Goal: Transaction & Acquisition: Purchase product/service

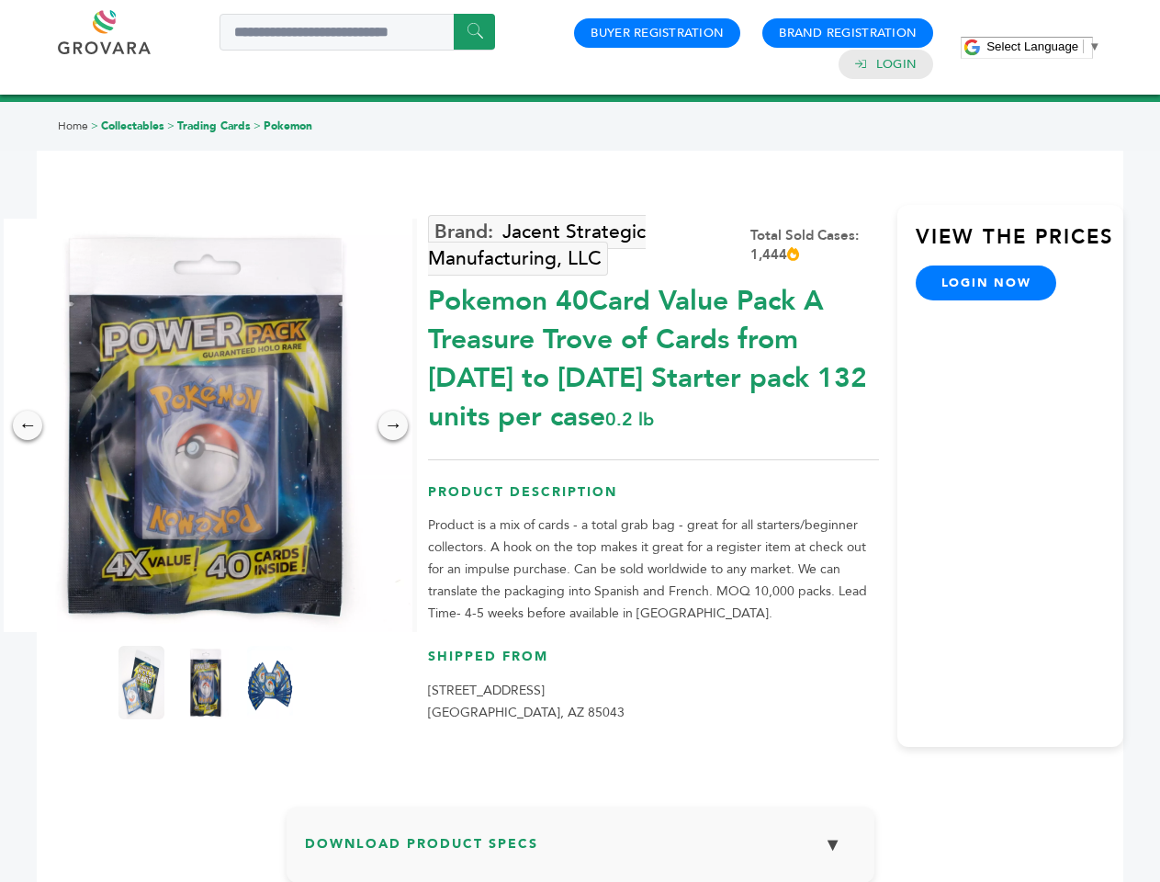
click at [1043, 46] on span "Select Language" at bounding box center [1032, 46] width 92 height 14
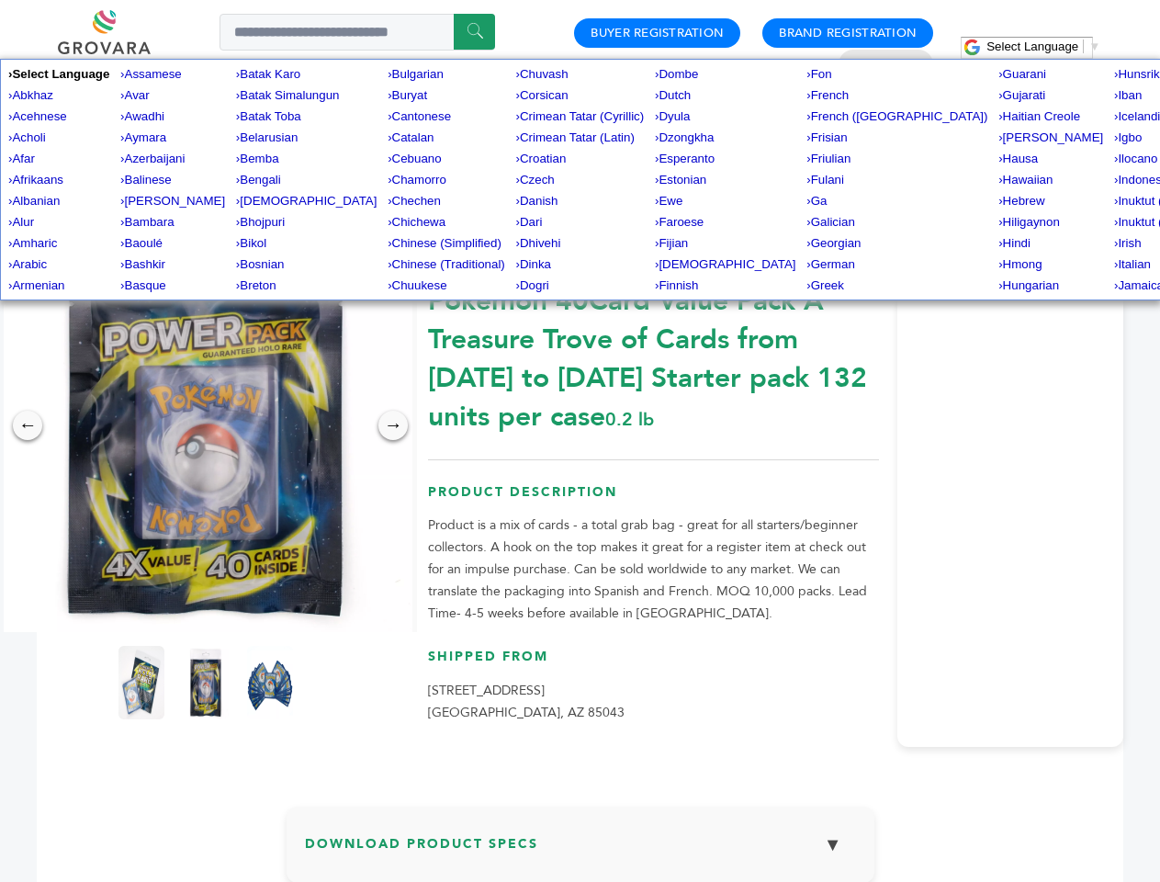
click at [206, 425] on img at bounding box center [205, 425] width 413 height 413
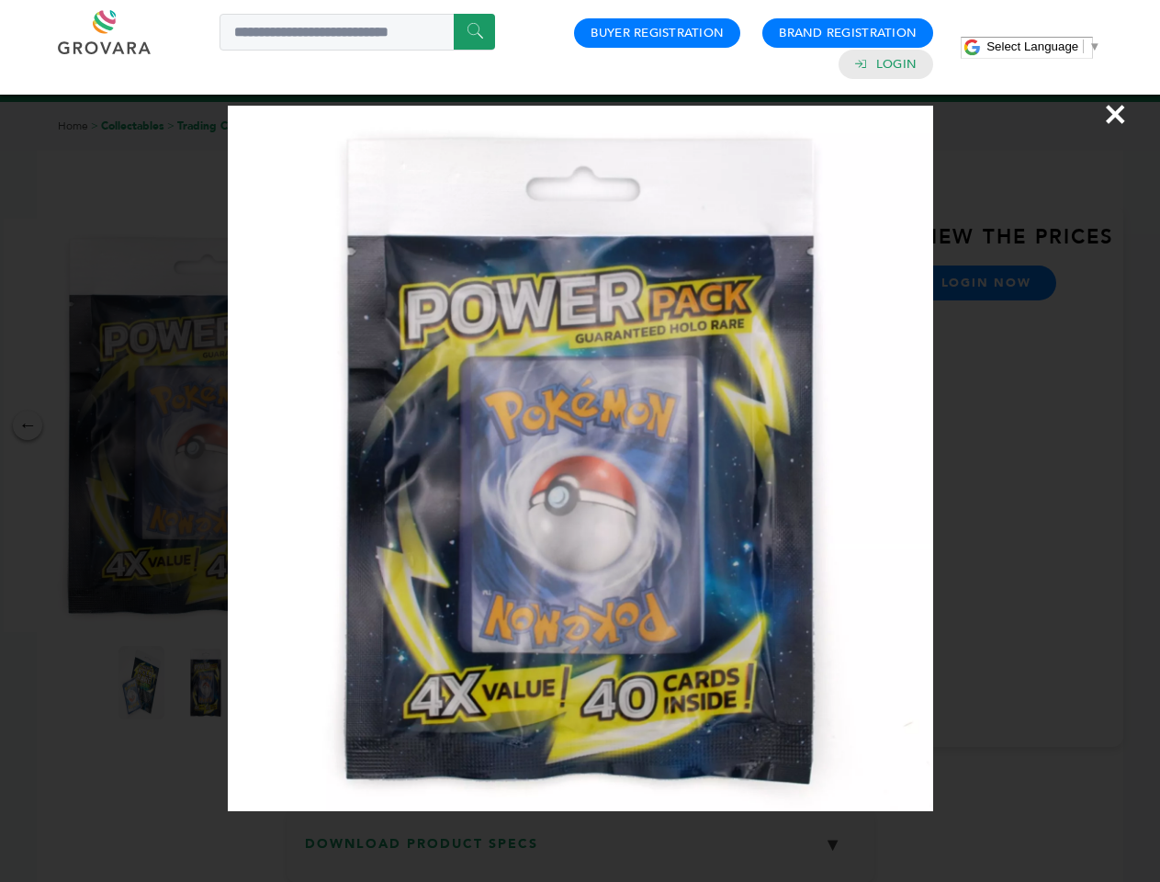
click at [28, 425] on div "×" at bounding box center [580, 441] width 1160 height 882
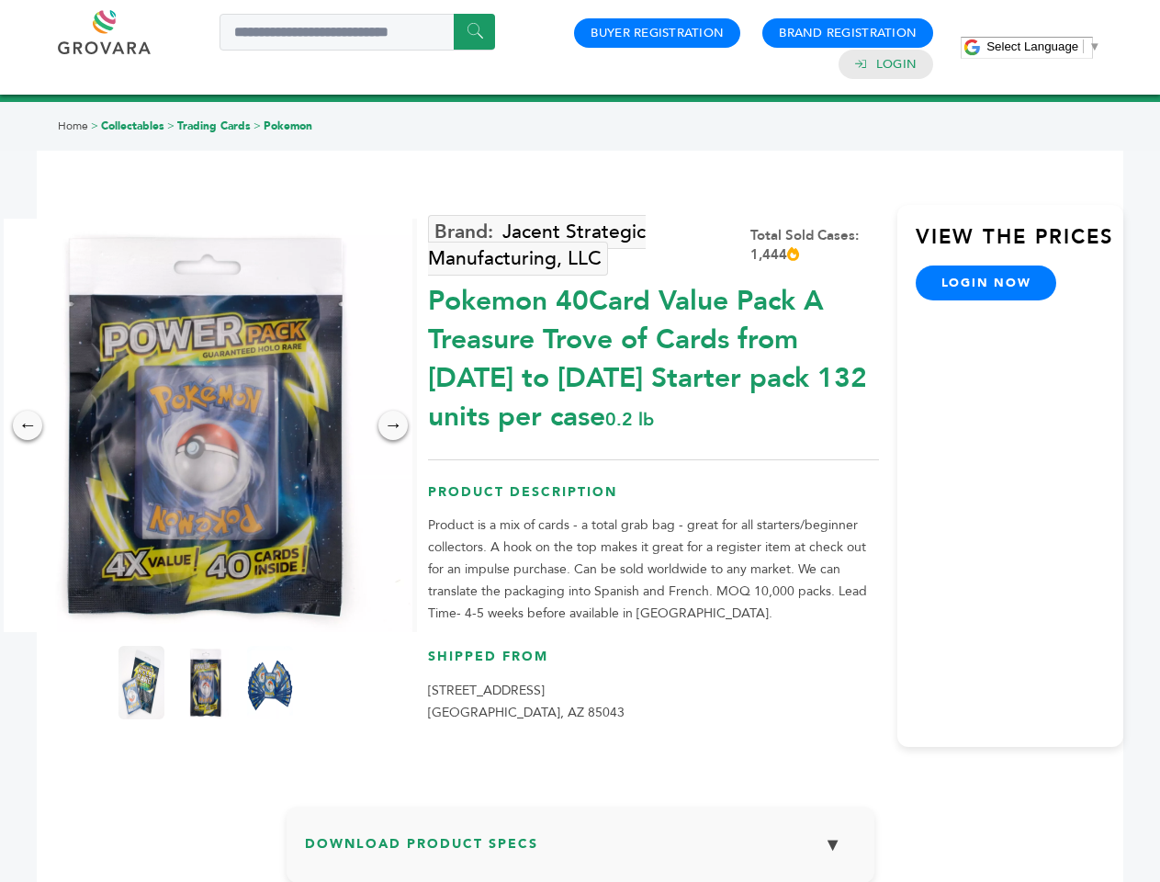
click at [393, 425] on div "→" at bounding box center [392, 424] width 29 height 29
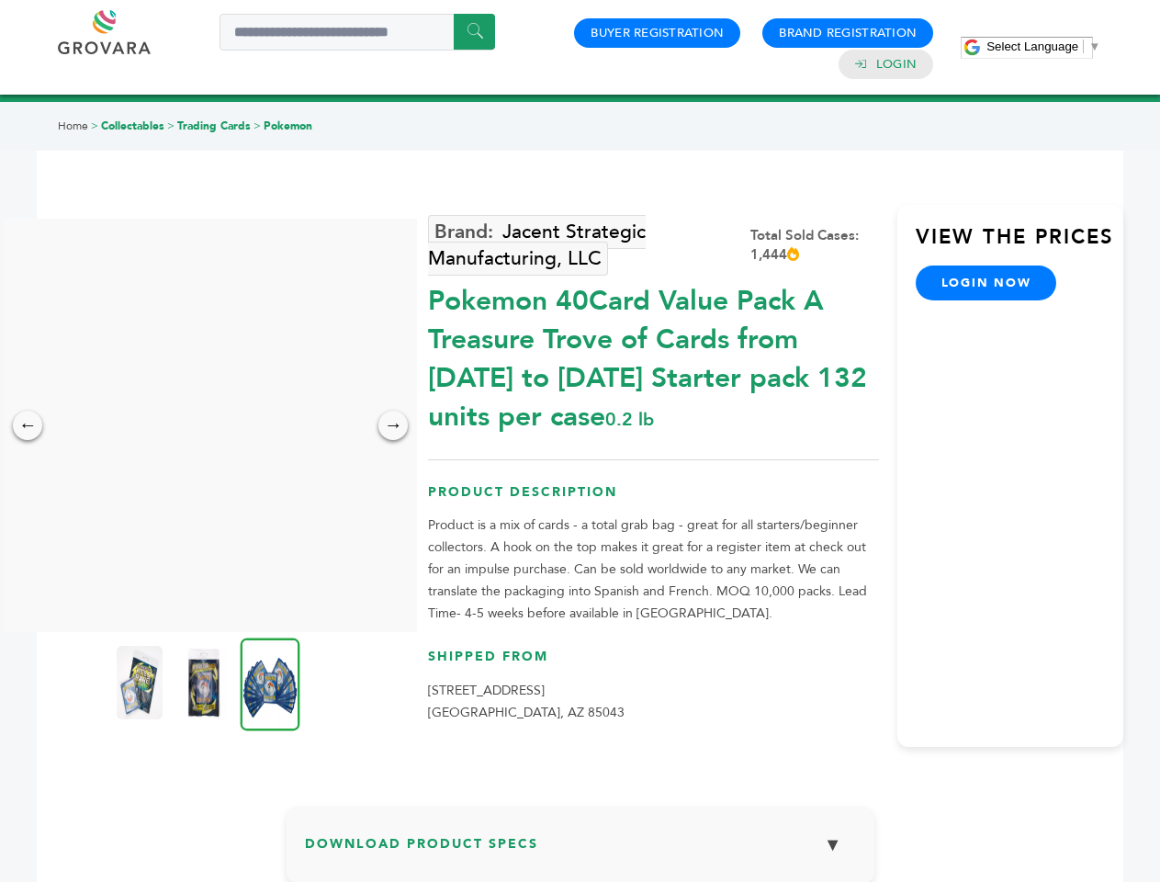
click at [141, 682] on img at bounding box center [140, 682] width 46 height 73
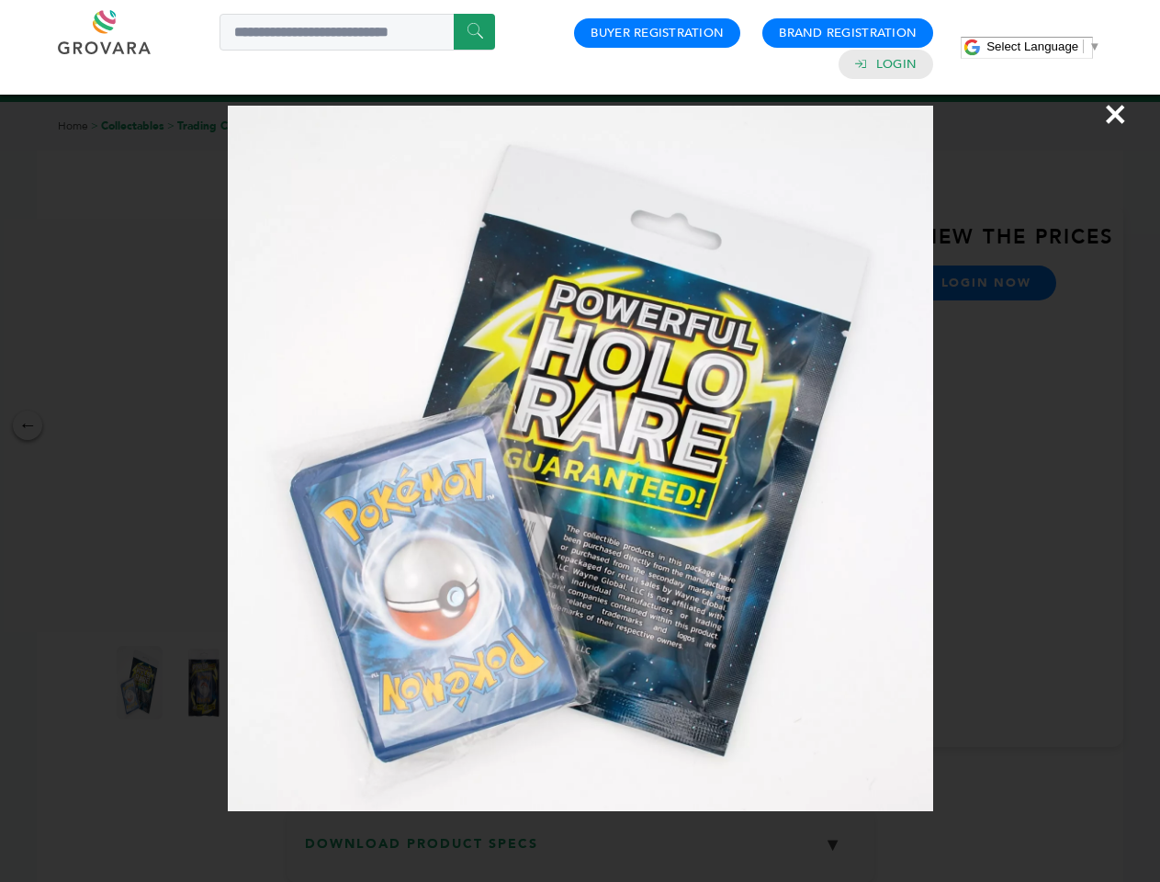
click at [206, 682] on div "×" at bounding box center [580, 441] width 1160 height 882
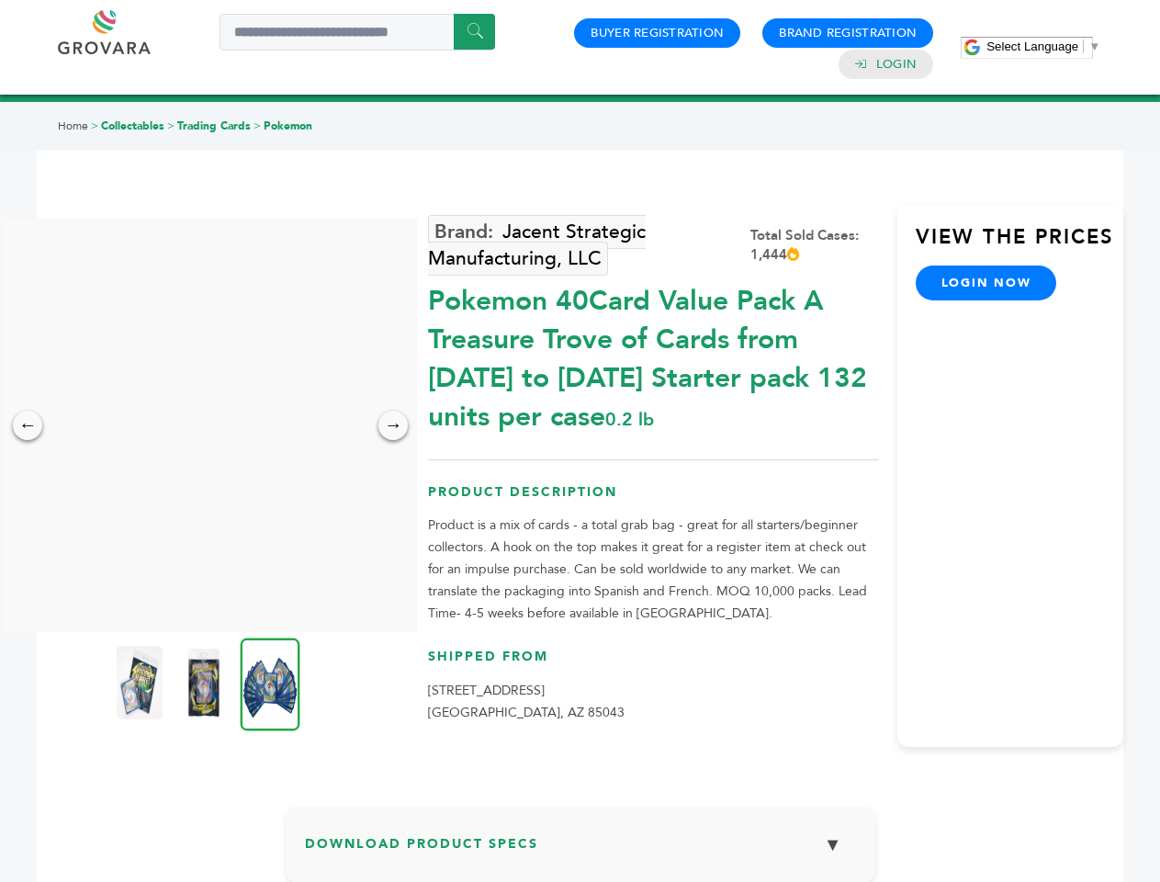
click at [270, 682] on img at bounding box center [271, 683] width 60 height 93
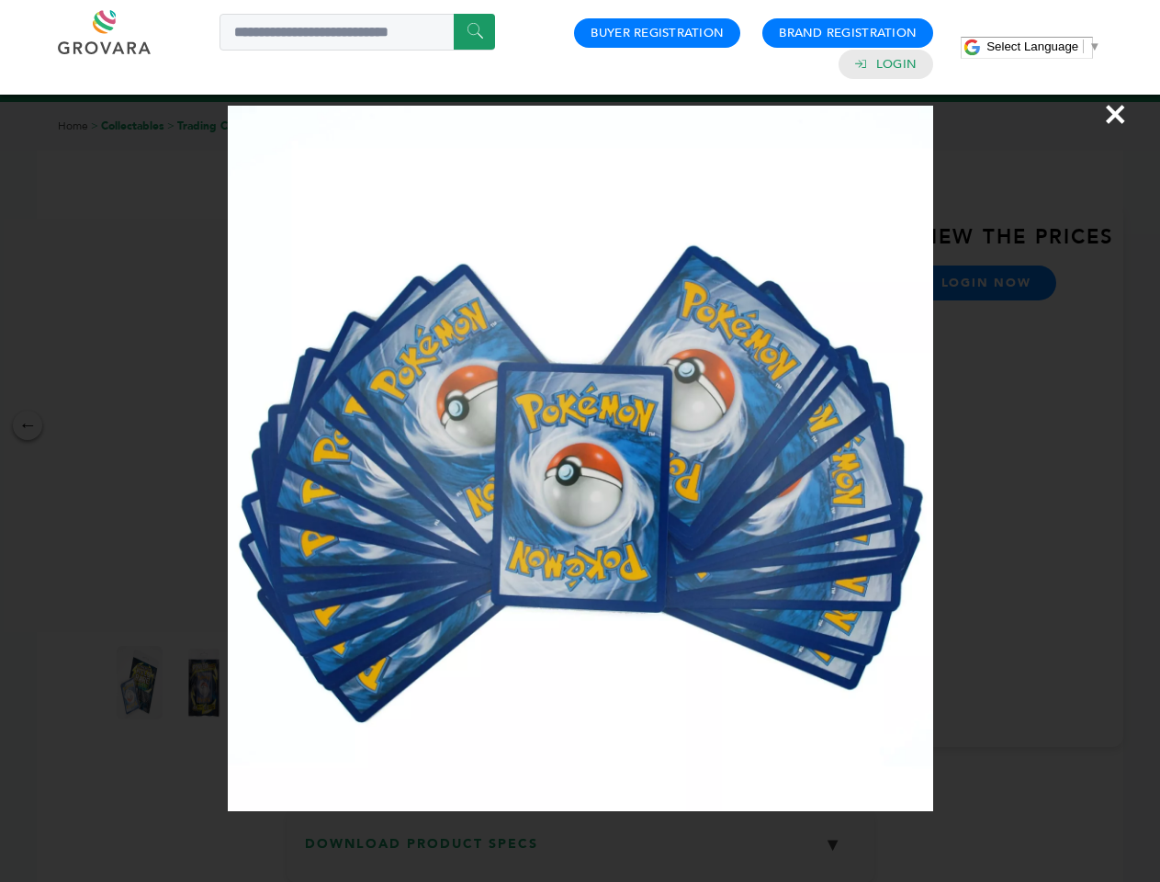
click at [580, 851] on div "×" at bounding box center [580, 441] width 1160 height 882
